Goal: Information Seeking & Learning: Find specific fact

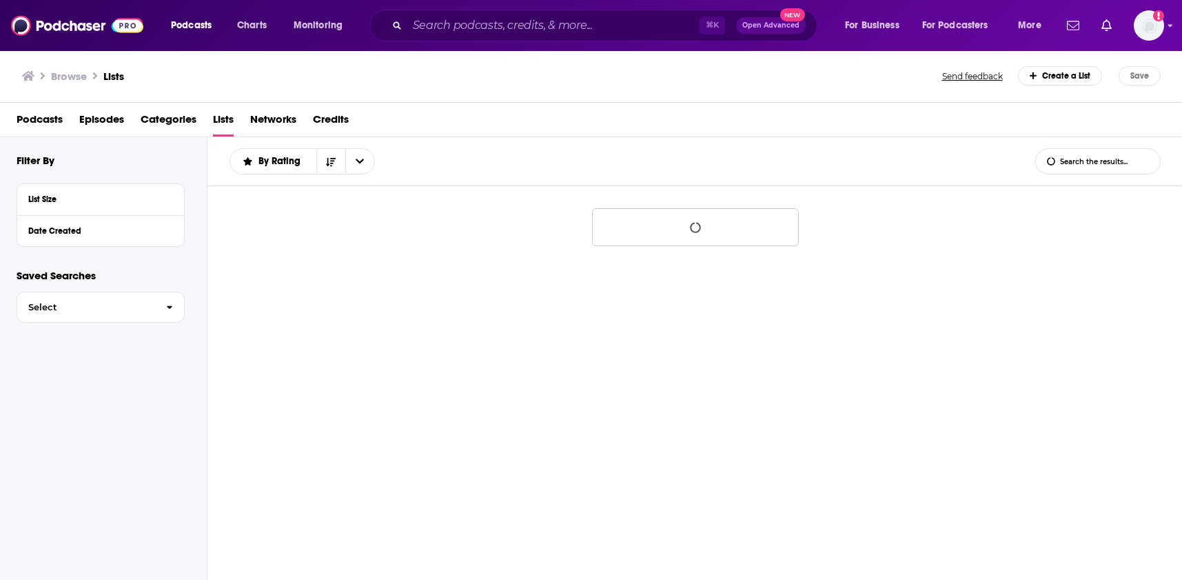
click at [423, 26] on input "Search podcasts, credits, & more..." at bounding box center [553, 25] width 292 height 22
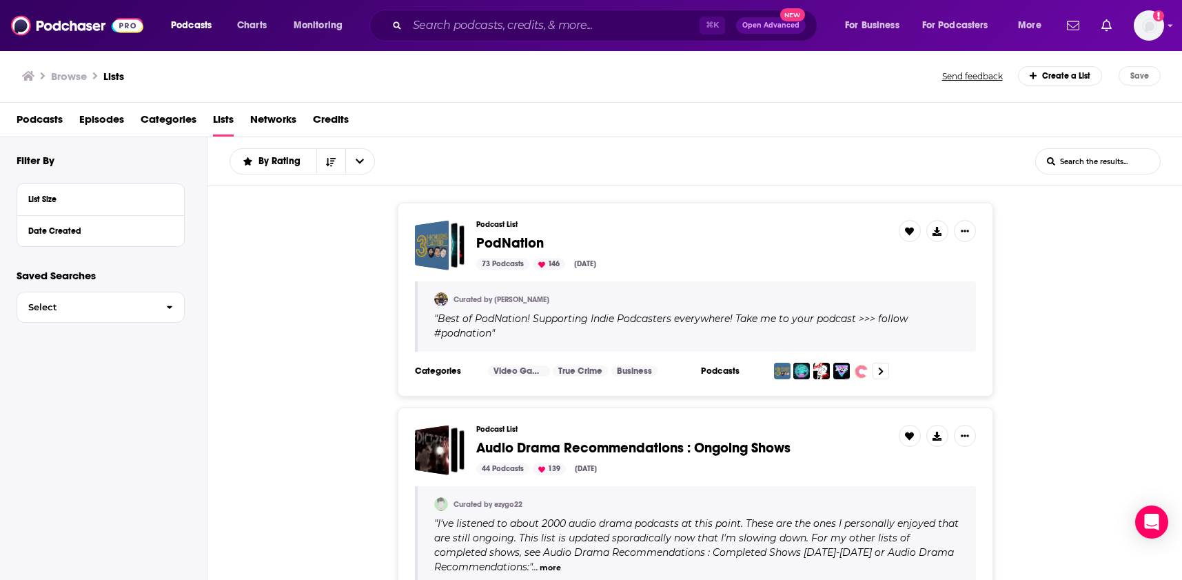
click at [478, 26] on input "Search podcasts, credits, & more..." at bounding box center [553, 25] width 292 height 22
click at [1143, 26] on img "Logged in as simonkids1" at bounding box center [1149, 25] width 30 height 30
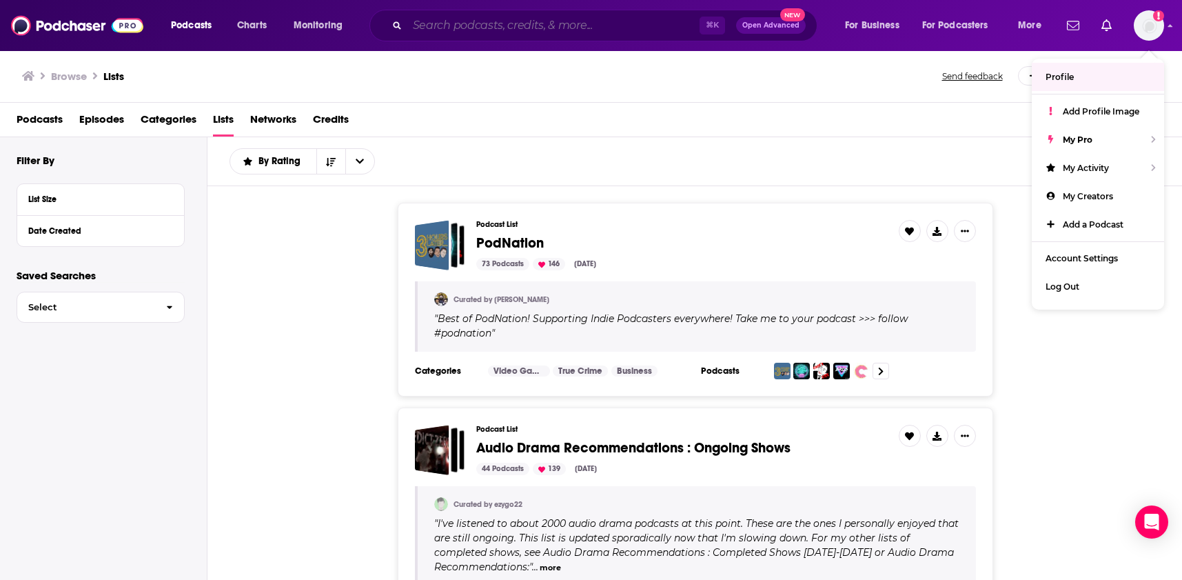
click at [617, 30] on input "Search podcasts, credits, & more..." at bounding box center [553, 25] width 292 height 22
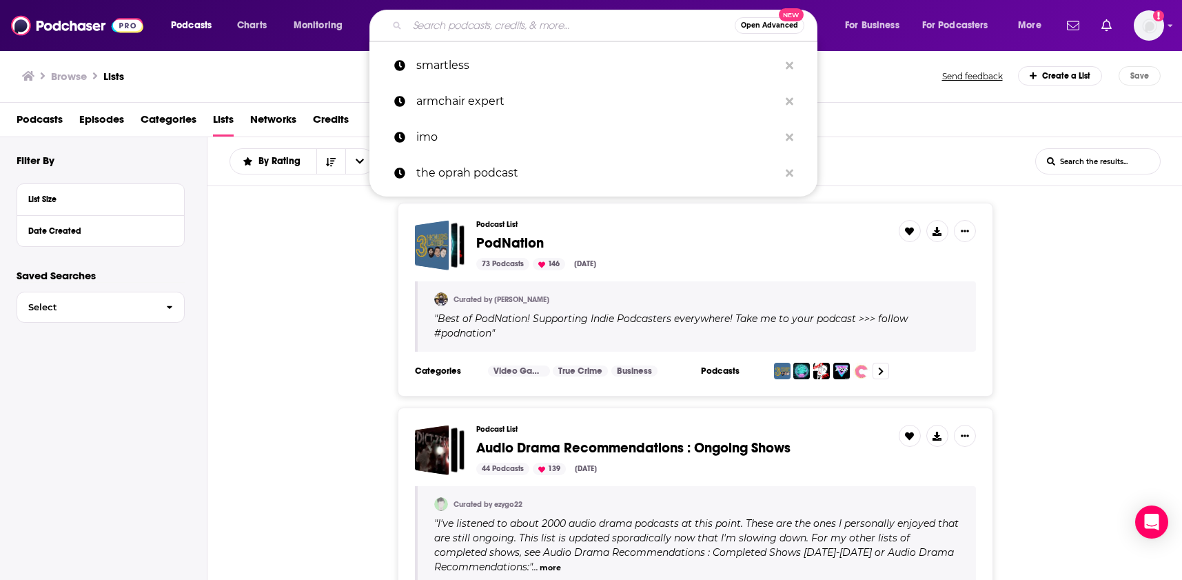
paste input "Your Call"
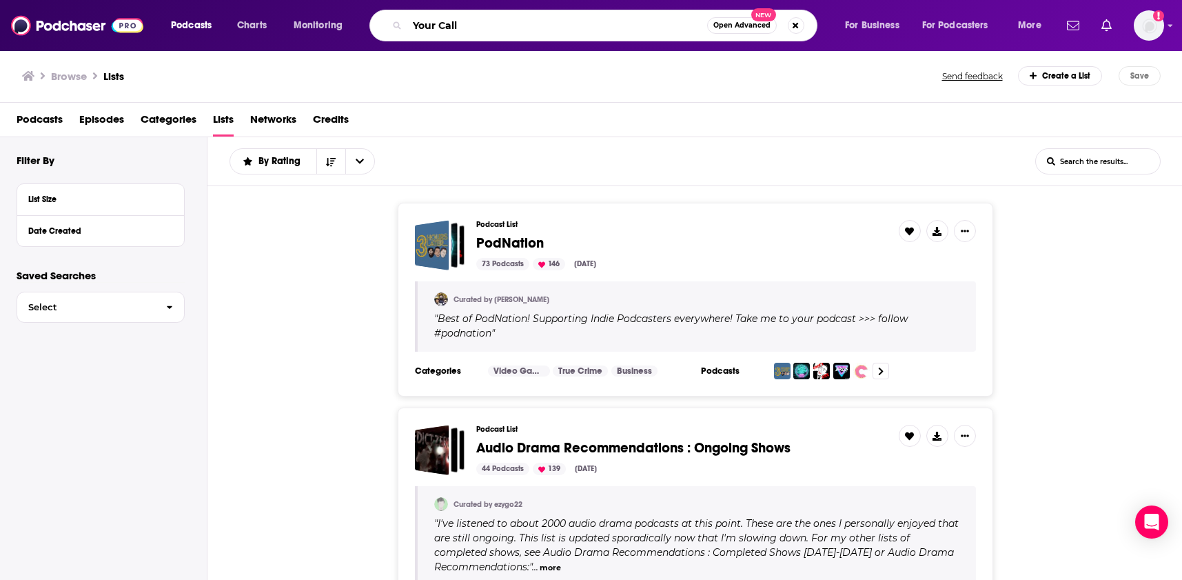
type input "Your Call"
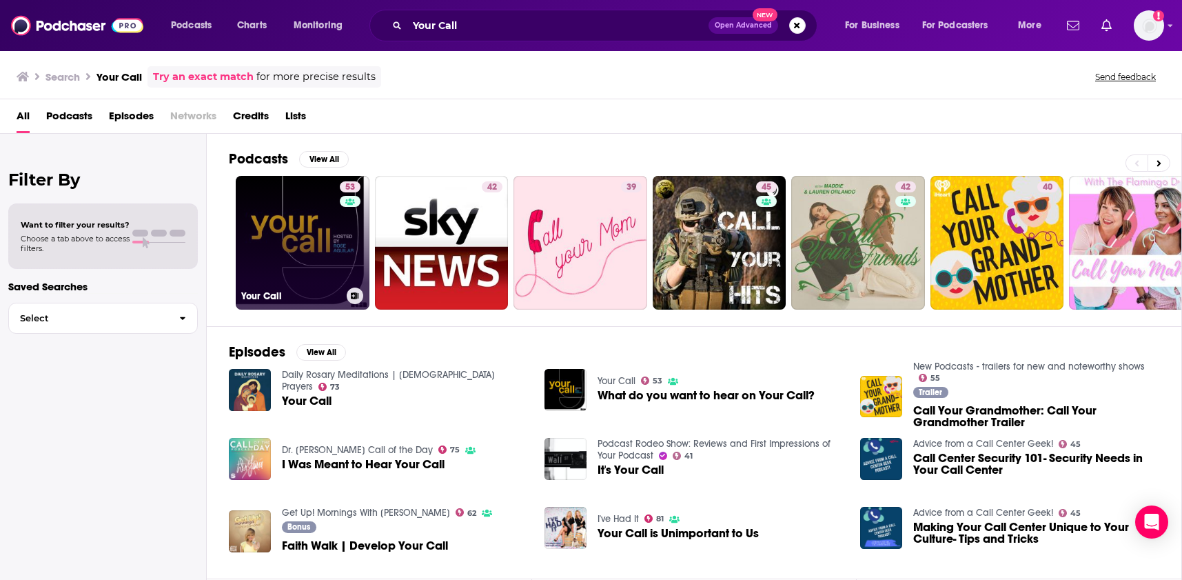
click at [321, 248] on link "53 Your Call" at bounding box center [303, 243] width 134 height 134
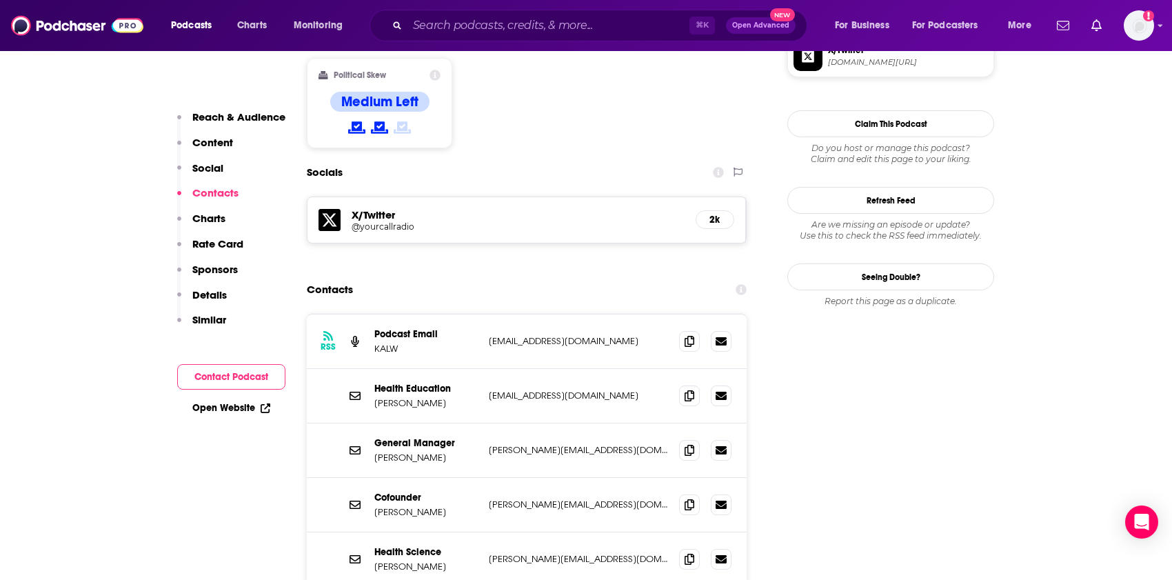
scroll to position [1187, 0]
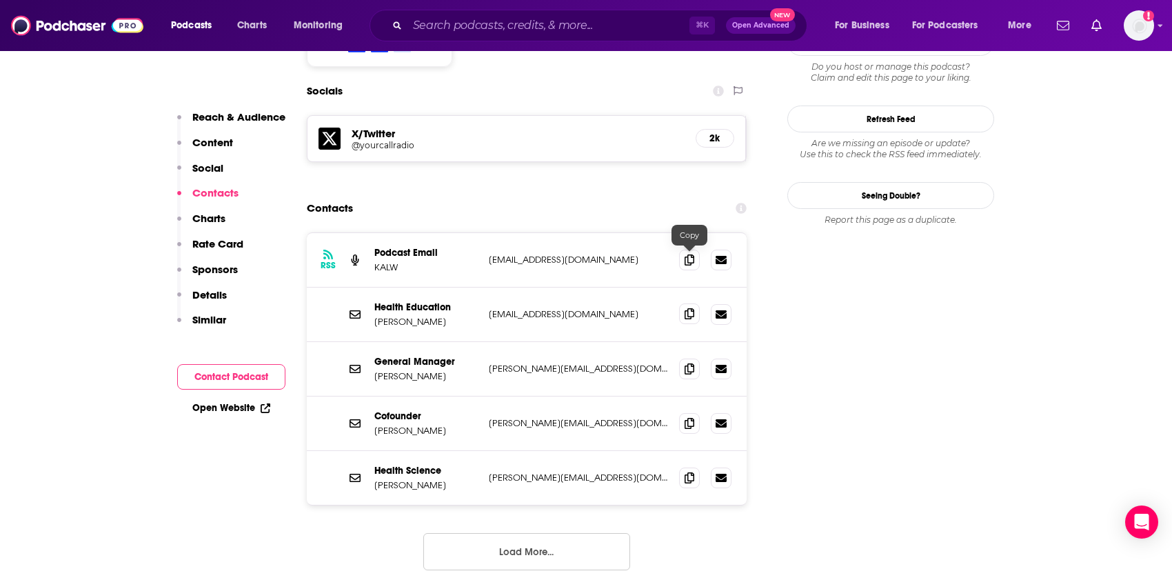
click at [691, 308] on icon at bounding box center [690, 313] width 10 height 11
click at [693, 254] on icon at bounding box center [690, 259] width 10 height 11
click at [688, 363] on icon at bounding box center [690, 368] width 10 height 11
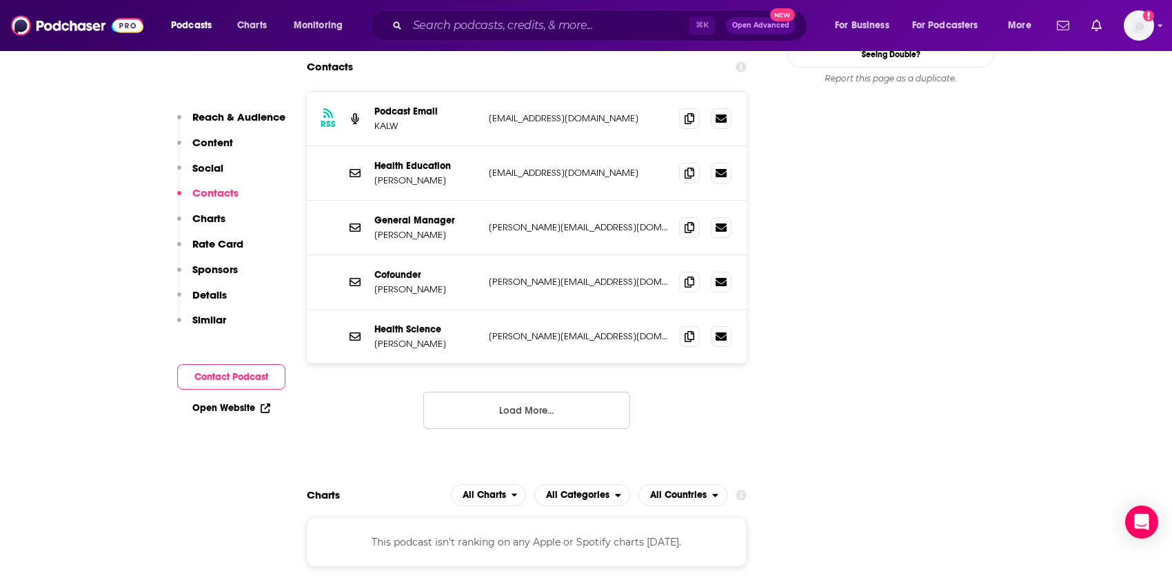
scroll to position [1302, 0]
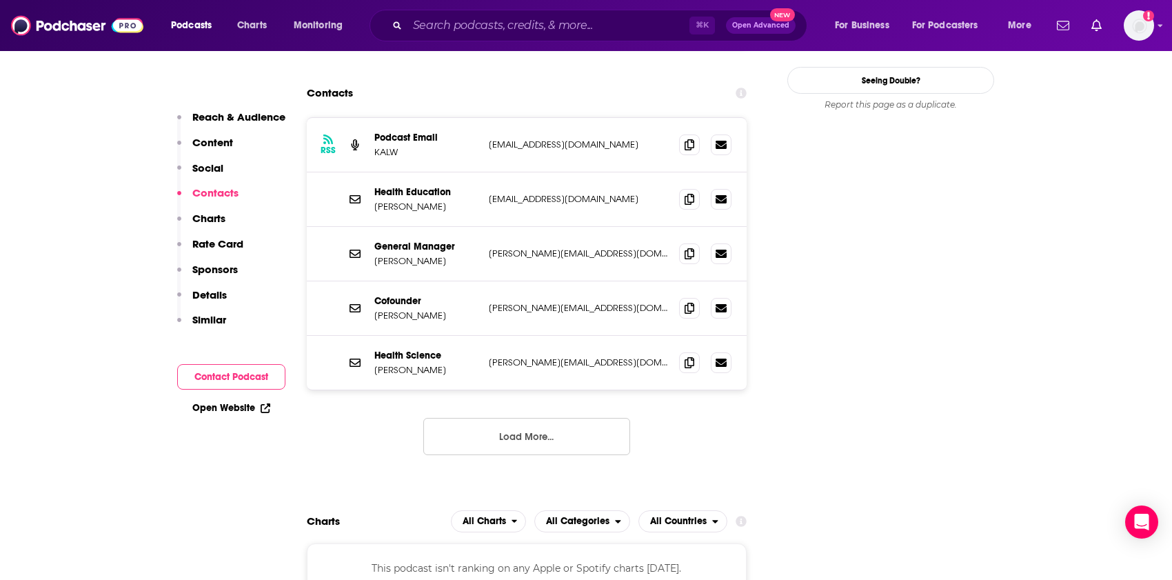
click at [487, 418] on button "Load More..." at bounding box center [526, 436] width 207 height 37
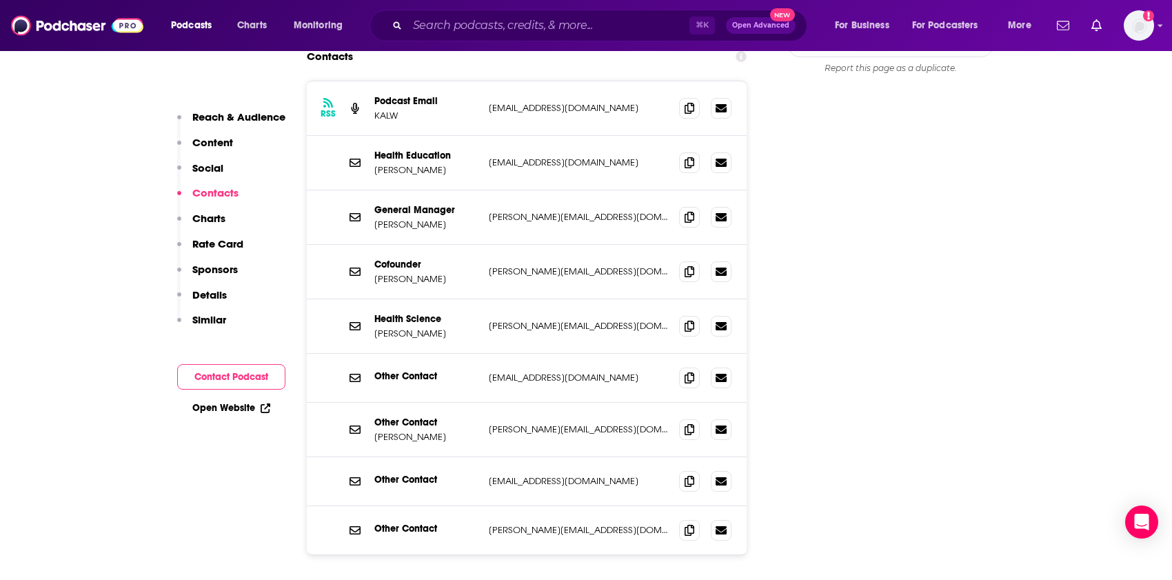
scroll to position [1338, 0]
click at [685, 419] on span at bounding box center [689, 429] width 21 height 21
click at [697, 207] on span at bounding box center [689, 217] width 21 height 21
click at [483, 33] on input "Search podcasts, credits, & more..." at bounding box center [548, 25] width 282 height 22
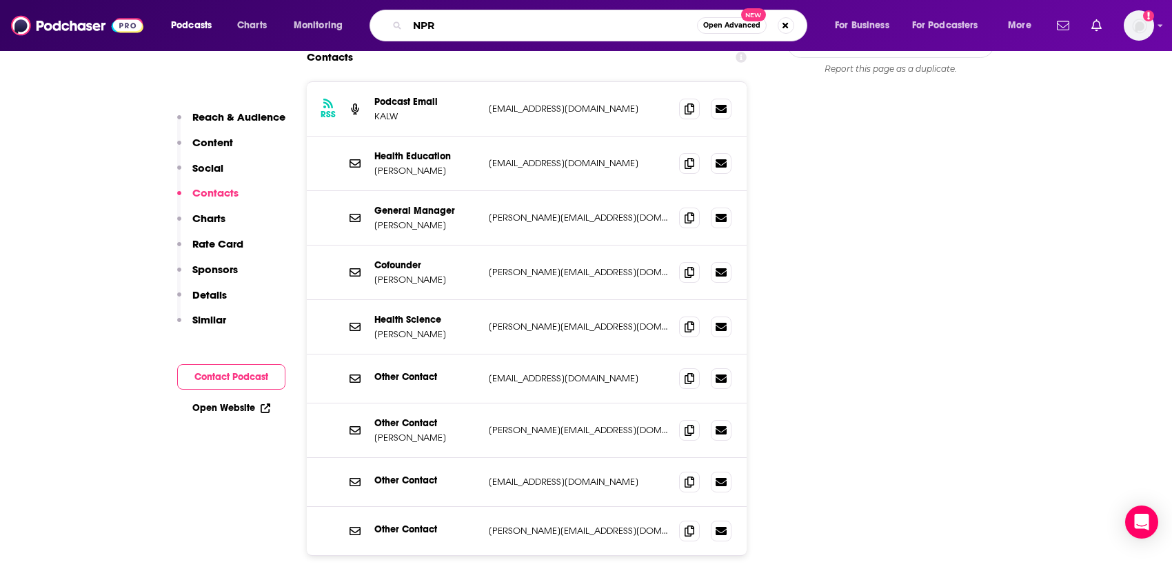
paste input "Here & Now"
type input "NPR Here & Now"
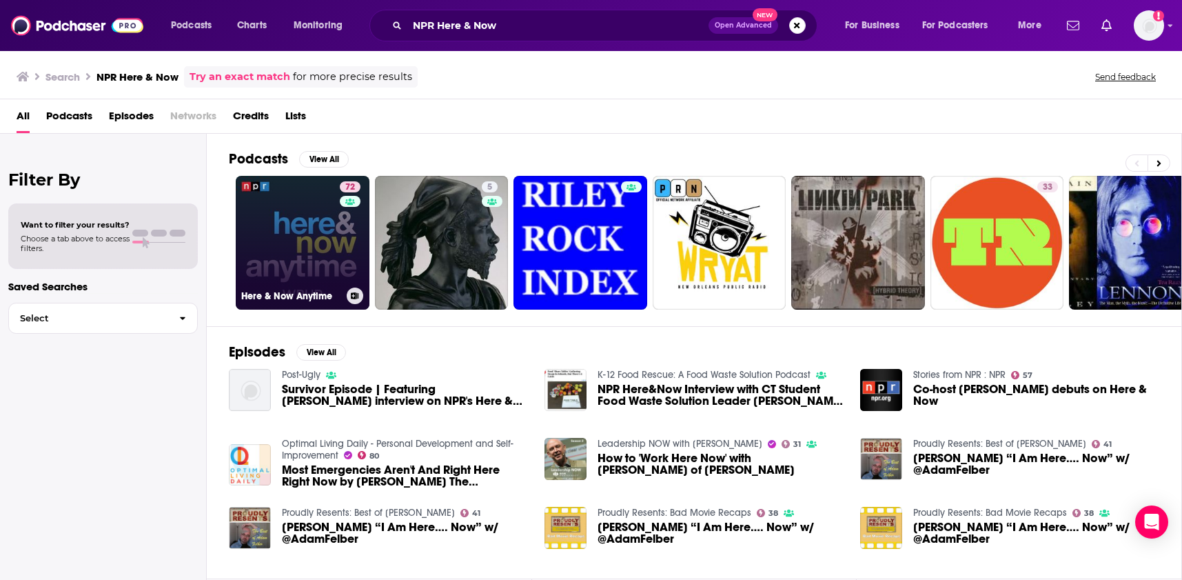
click at [327, 236] on link "72 Here & Now Anytime" at bounding box center [303, 243] width 134 height 134
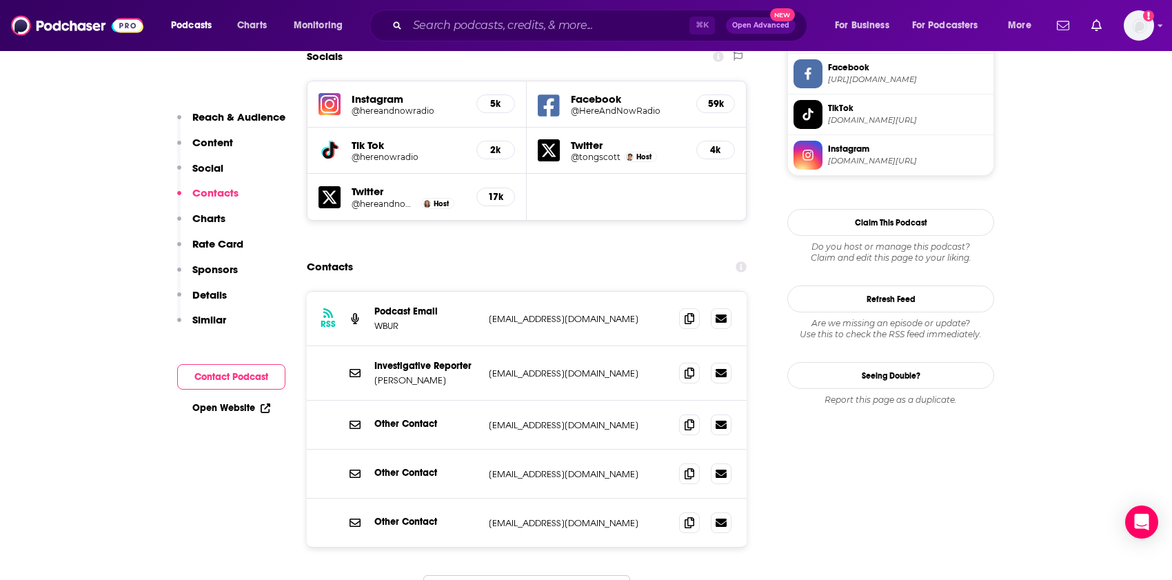
scroll to position [1220, 0]
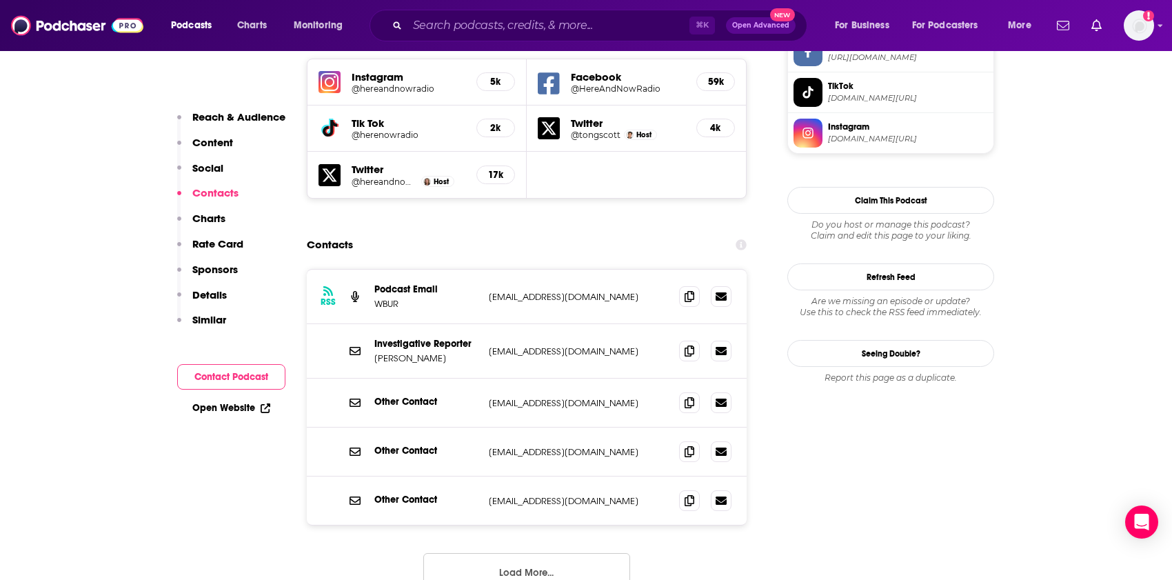
click at [516, 553] on button "Load More..." at bounding box center [526, 571] width 207 height 37
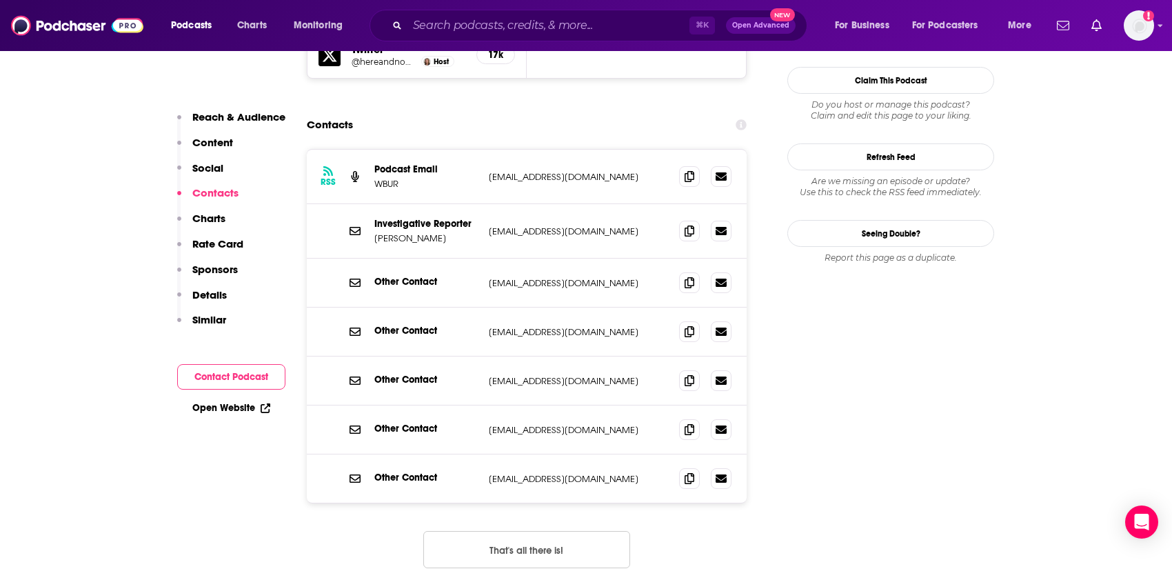
scroll to position [1411, 0]
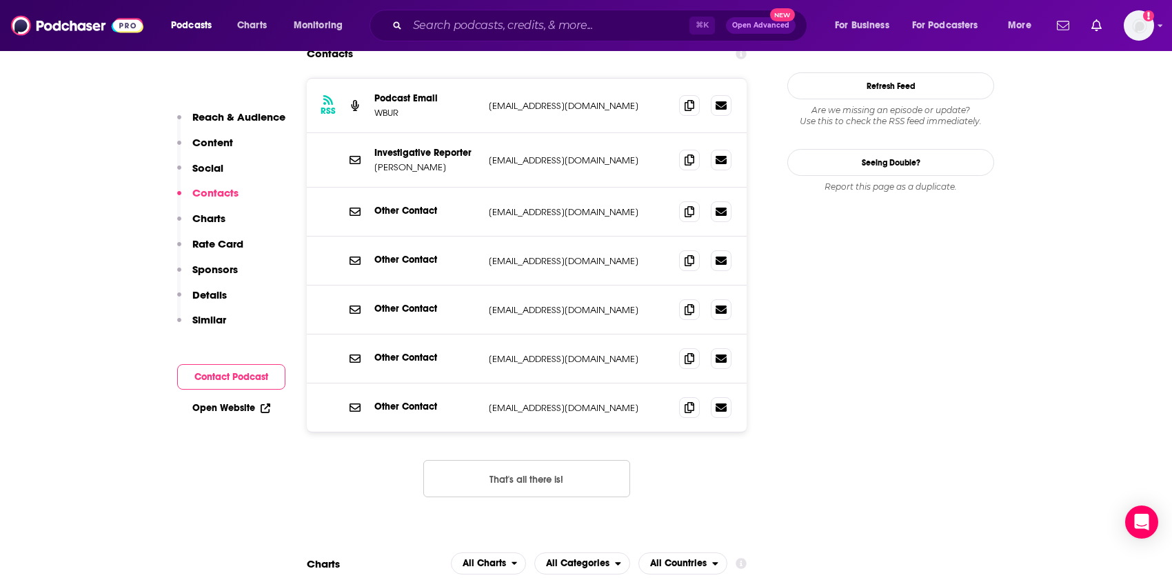
click at [540, 460] on button "That's all there is!" at bounding box center [526, 478] width 207 height 37
